Goal: Task Accomplishment & Management: Use online tool/utility

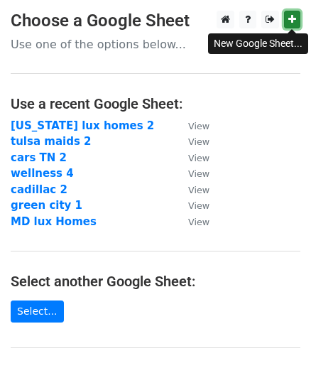
click at [291, 18] on icon at bounding box center [292, 19] width 8 height 10
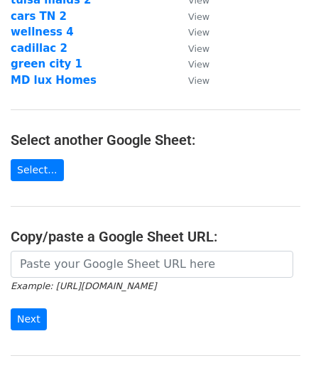
scroll to position [166, 0]
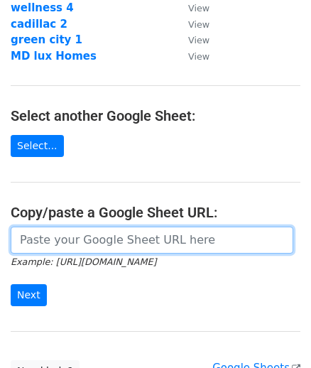
click at [184, 239] on input "url" at bounding box center [152, 240] width 283 height 27
paste input "https://docs.google.com/spreadsheets/d/1dGAraFUqBDKOtel8M_fksPExsLDrGrFQXbGblKN…"
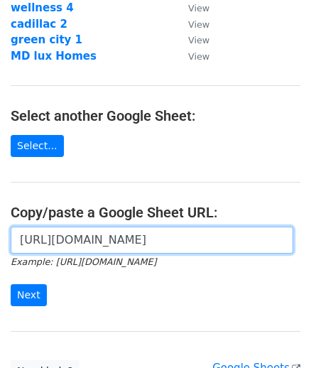
scroll to position [0, 408]
type input "https://docs.google.com/spreadsheets/d/1dGAraFUqBDKOtel8M_fksPExsLDrGrFQXbGblKN…"
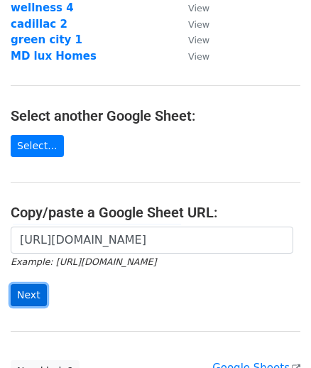
click at [28, 284] on input "Next" at bounding box center [29, 295] width 36 height 22
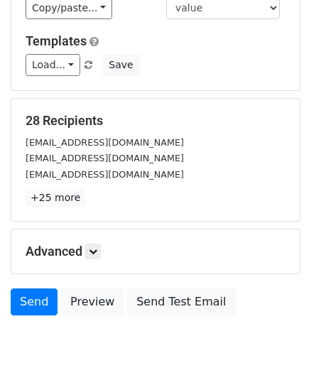
scroll to position [159, 0]
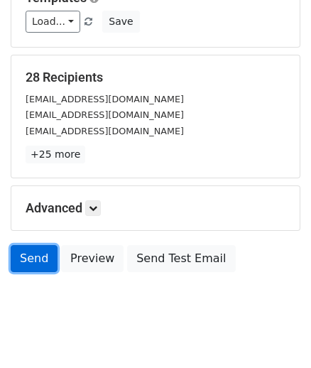
click at [31, 264] on link "Send" at bounding box center [34, 258] width 47 height 27
